Goal: Task Accomplishment & Management: Manage account settings

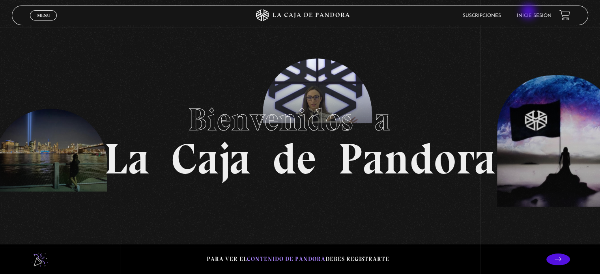
click at [530, 12] on li "Inicie sesión" at bounding box center [534, 15] width 35 height 12
click at [422, 107] on h1 "Bienvenidos a La Caja de Pandora" at bounding box center [300, 137] width 392 height 87
click at [552, 12] on li "Inicie sesión" at bounding box center [534, 15] width 35 height 12
click at [544, 20] on li "Inicie sesión" at bounding box center [534, 15] width 35 height 12
click at [544, 15] on link "Inicie sesión" at bounding box center [534, 15] width 35 height 5
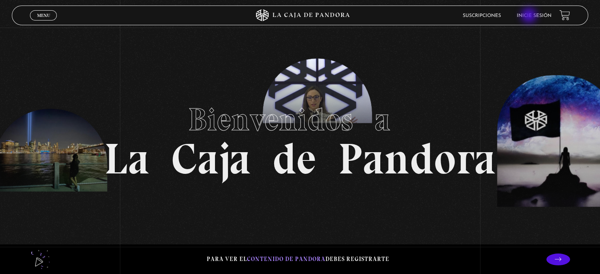
click at [530, 16] on link "Inicie sesión" at bounding box center [534, 15] width 35 height 5
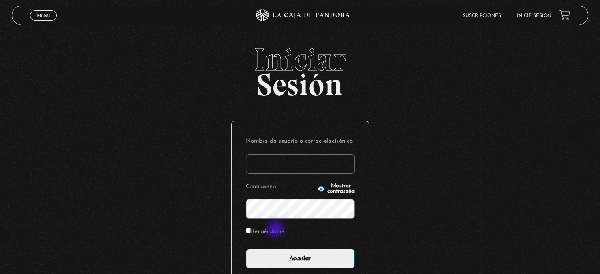
type input "susan_972009@hotmail.com"
click at [277, 233] on label "Recuérdame" at bounding box center [265, 232] width 39 height 12
click at [251, 233] on input "Recuérdame" at bounding box center [248, 230] width 5 height 5
checkbox input "true"
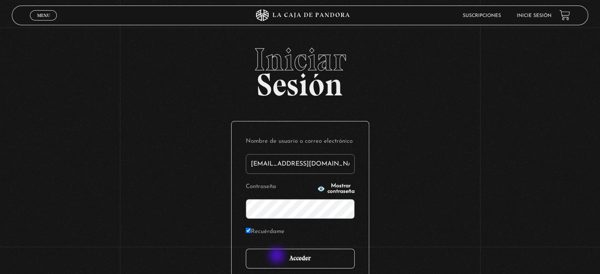
click at [278, 257] on input "Acceder" at bounding box center [300, 259] width 109 height 20
